Goal: Find specific page/section: Find specific page/section

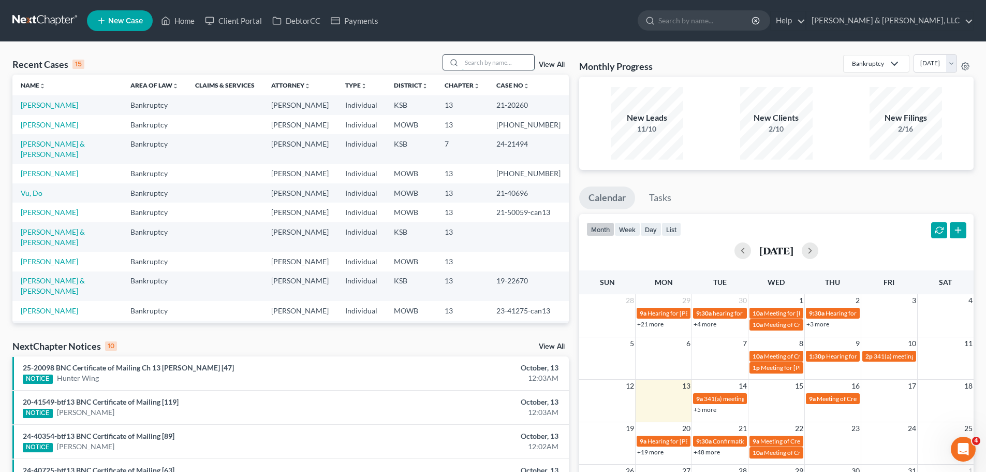
click at [497, 67] on input "search" at bounding box center [498, 62] width 72 height 15
click at [497, 61] on input "search" at bounding box center [498, 62] width 72 height 15
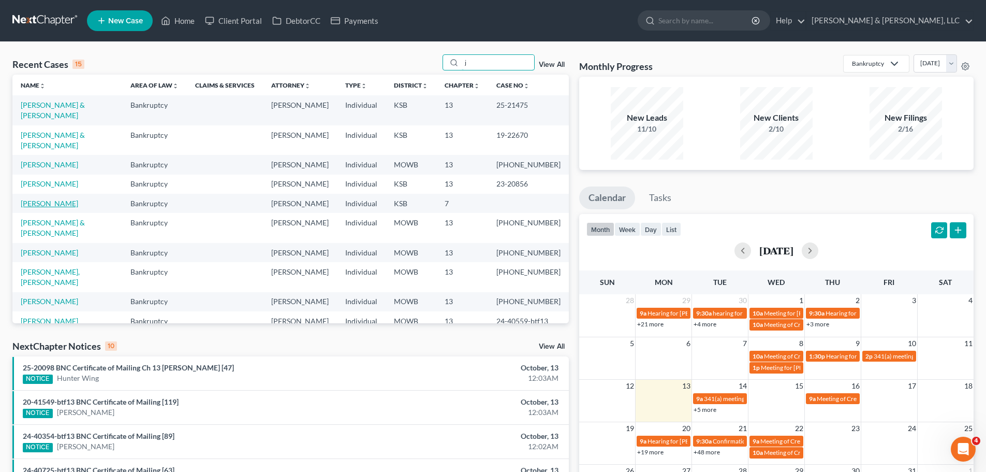
type input "j"
click at [45, 199] on link "[PERSON_NAME]" at bounding box center [49, 203] width 57 height 9
select select "6"
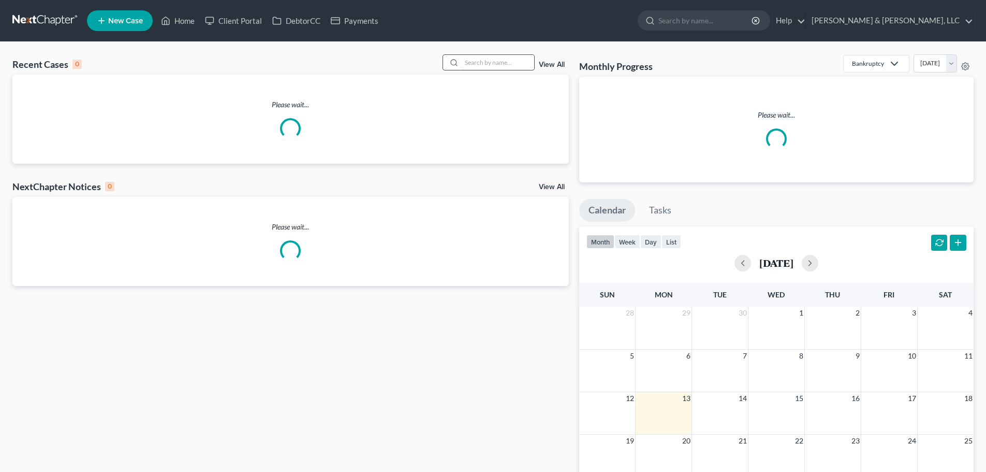
click at [504, 60] on input "search" at bounding box center [498, 62] width 72 height 15
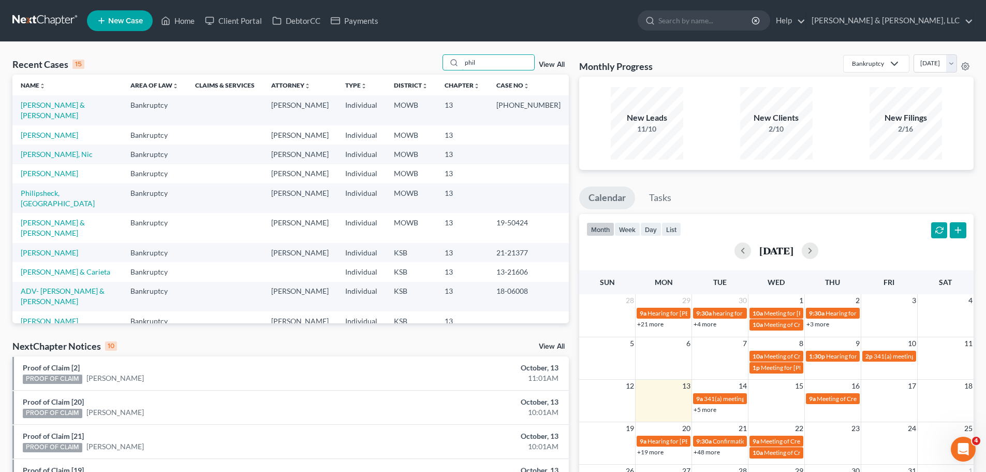
type input "phil"
